Goal: Task Accomplishment & Management: Complete application form

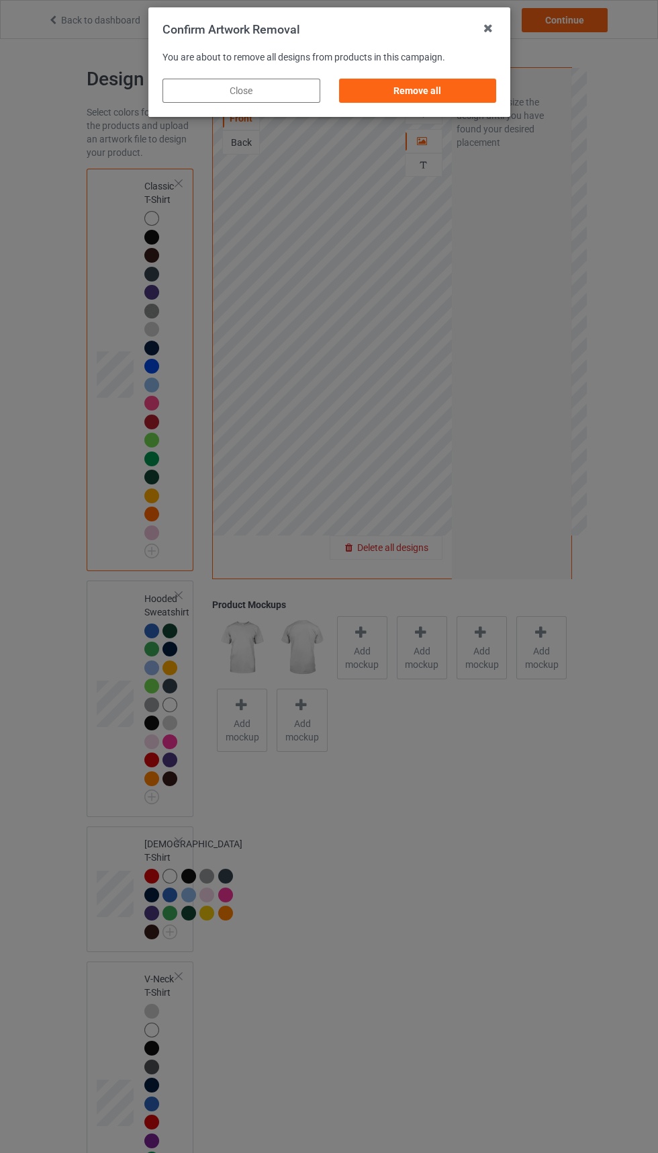
click at [406, 81] on div "Remove all" at bounding box center [418, 91] width 158 height 24
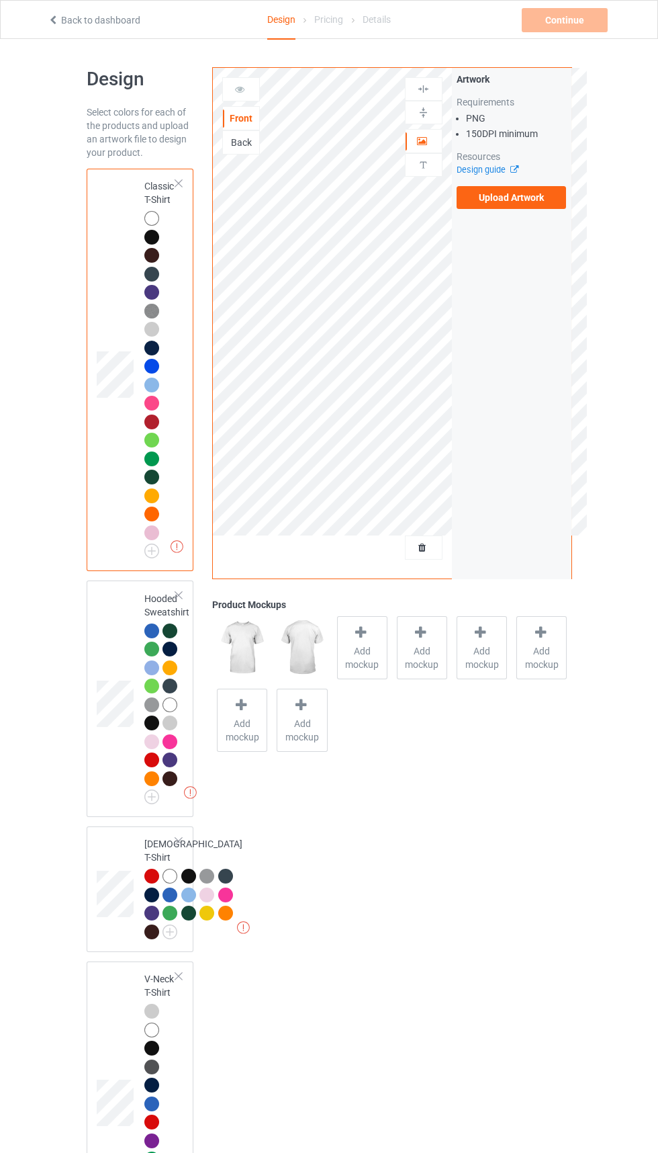
click at [504, 197] on label "Upload Artwork" at bounding box center [512, 197] width 110 height 23
click at [0, 0] on input "Upload Artwork" at bounding box center [0, 0] width 0 height 0
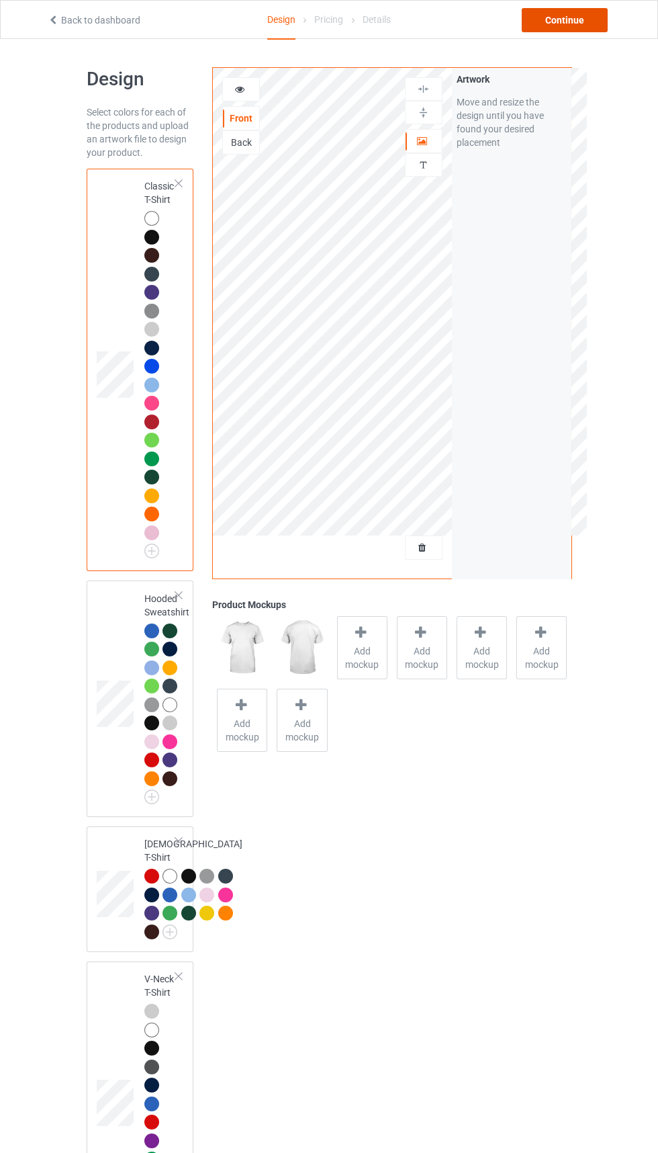
click at [574, 15] on div "Continue" at bounding box center [565, 20] width 86 height 24
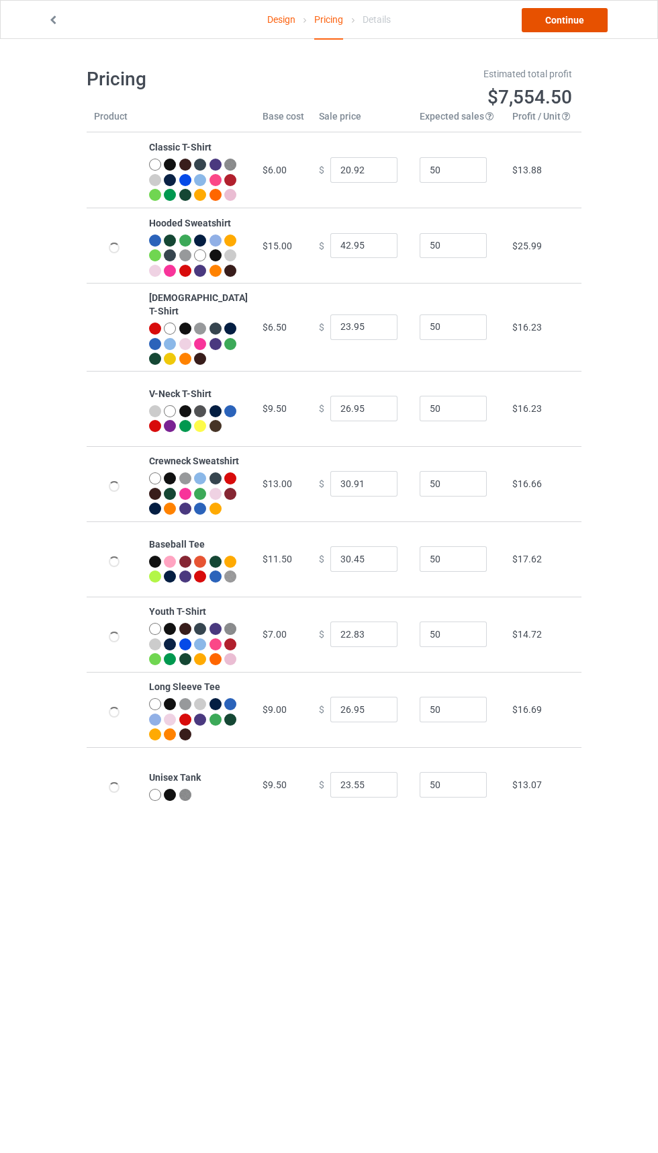
click at [580, 25] on link "Continue" at bounding box center [565, 20] width 86 height 24
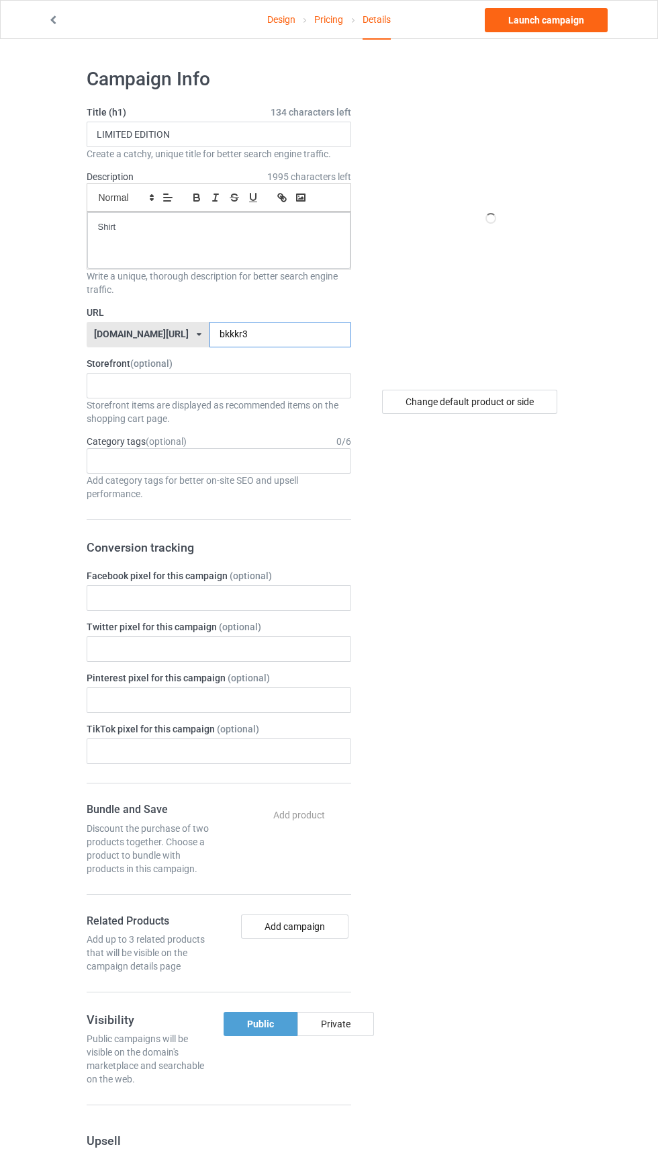
click at [287, 339] on input "bkkkr3" at bounding box center [281, 335] width 142 height 26
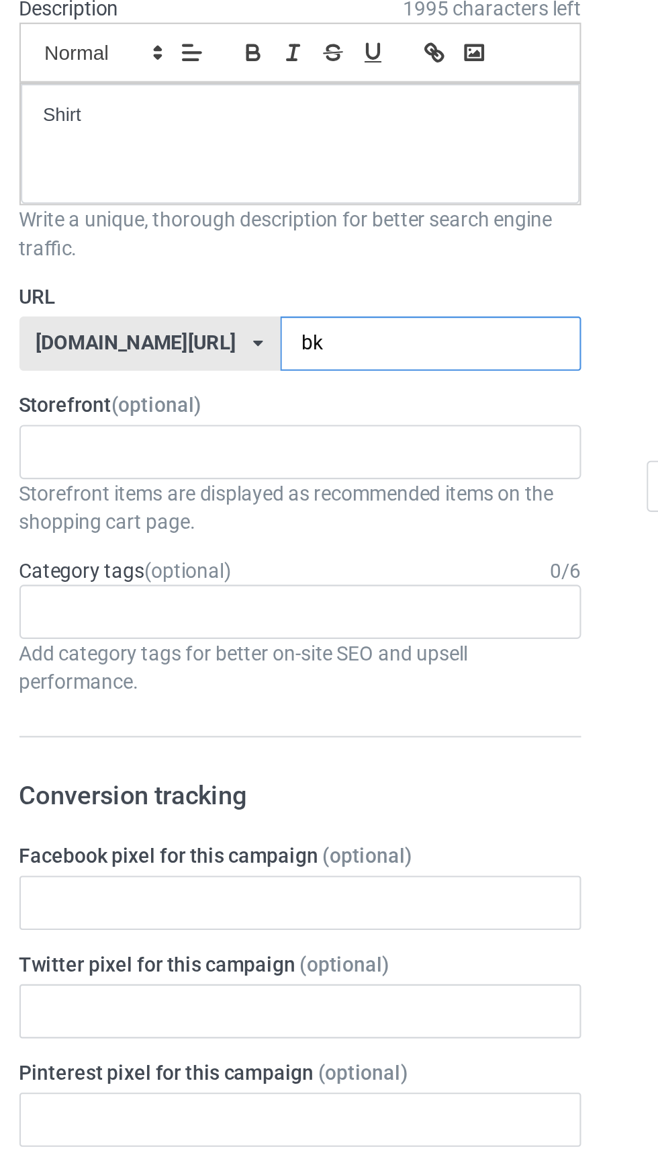
type input "b"
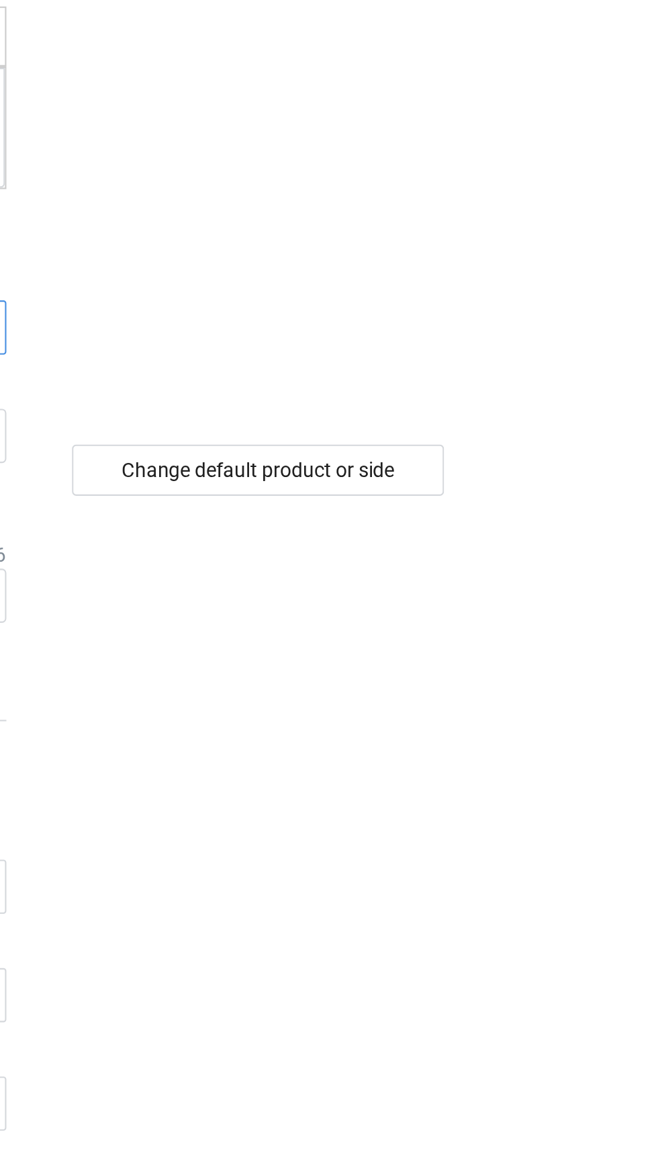
type input "Cwws"
click at [530, 398] on div "Change default product or side" at bounding box center [469, 402] width 175 height 24
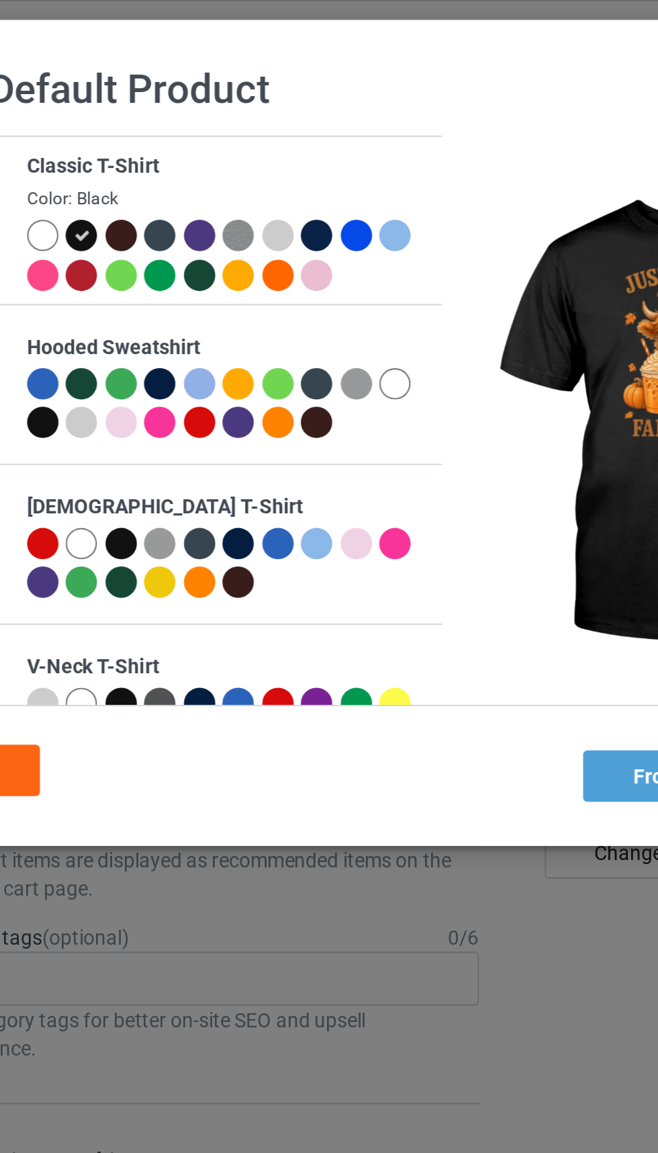
click at [145, 113] on div at bounding box center [145, 110] width 15 height 15
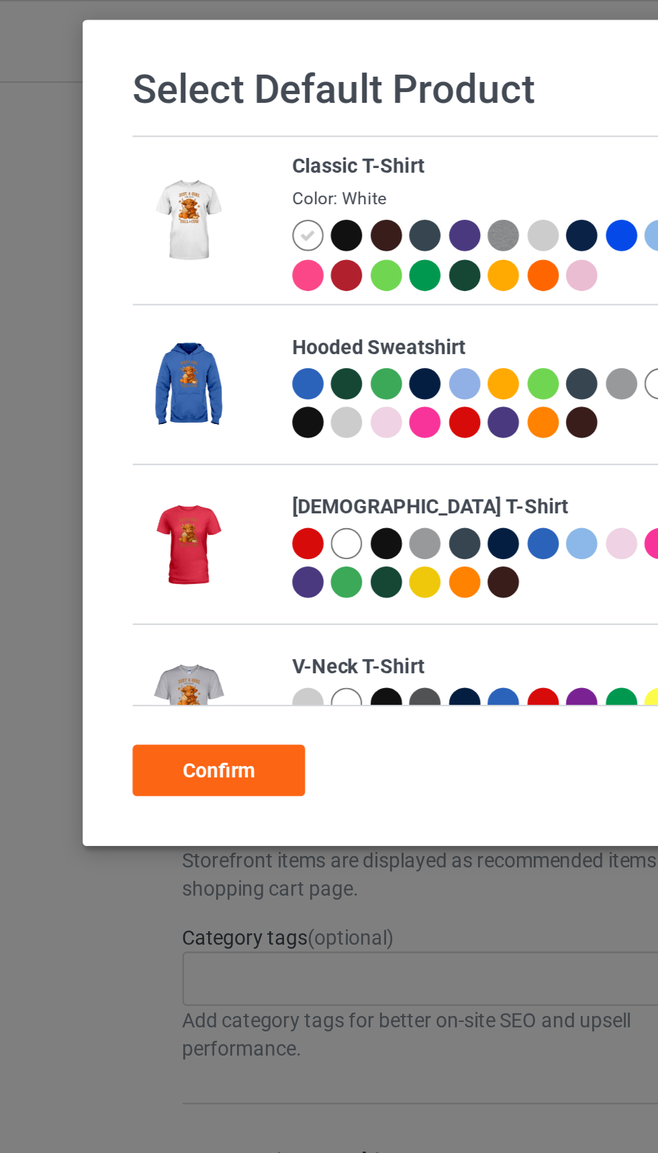
click at [98, 356] on div "Confirm" at bounding box center [103, 363] width 81 height 24
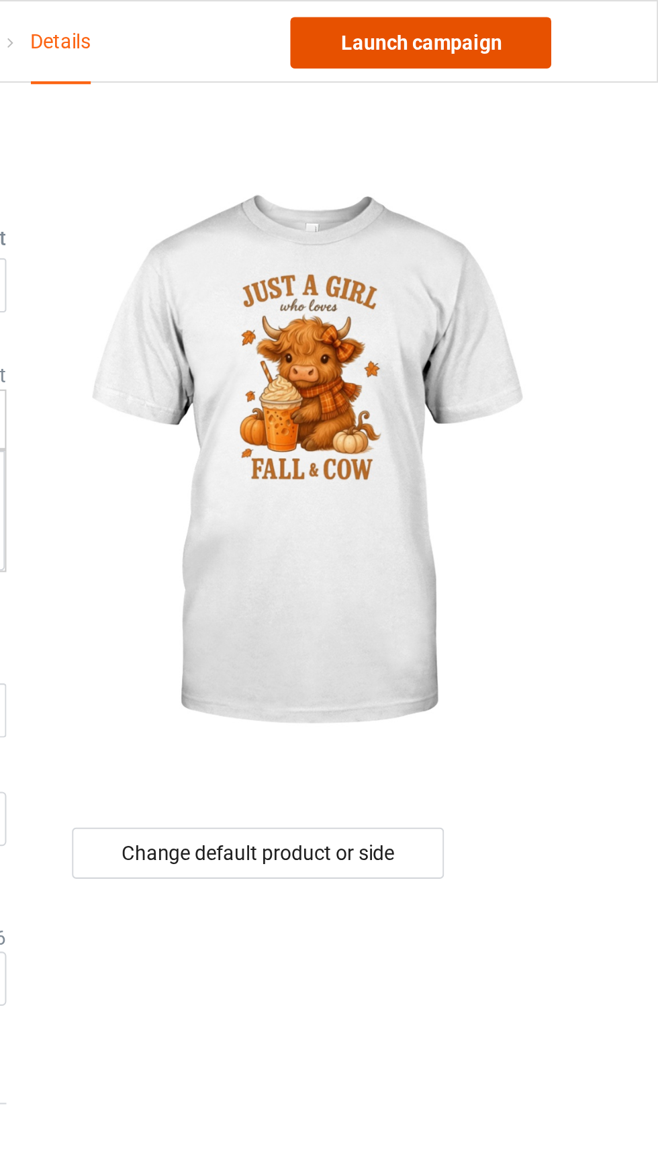
click at [579, 19] on link "Launch campaign" at bounding box center [546, 20] width 123 height 24
